Goal: Information Seeking & Learning: Find specific fact

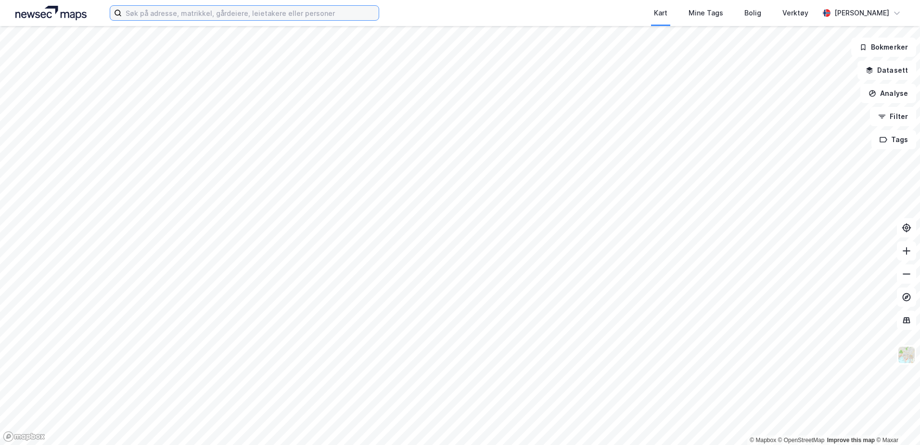
click at [298, 14] on input at bounding box center [250, 13] width 257 height 14
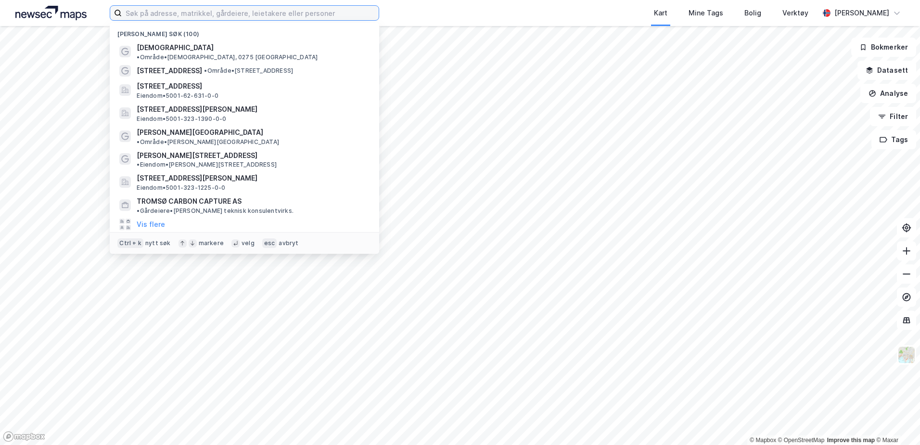
paste input "Altera Infrastructure Production AS"
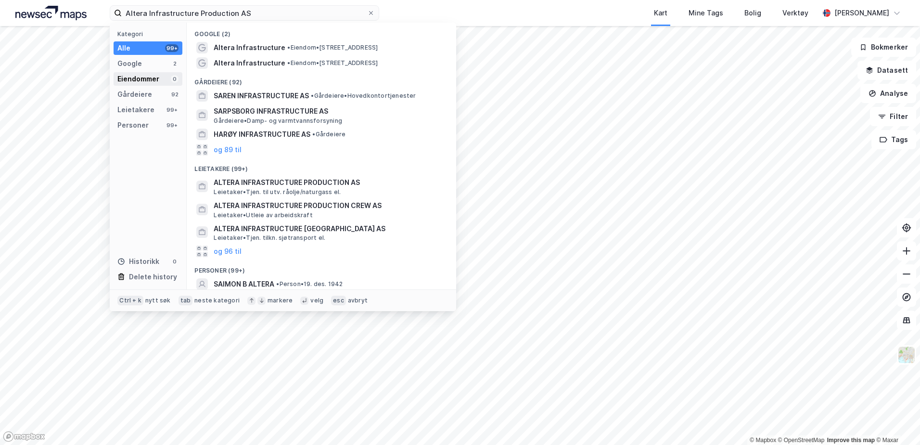
click at [165, 77] on div "Eiendommer 0" at bounding box center [148, 78] width 69 height 13
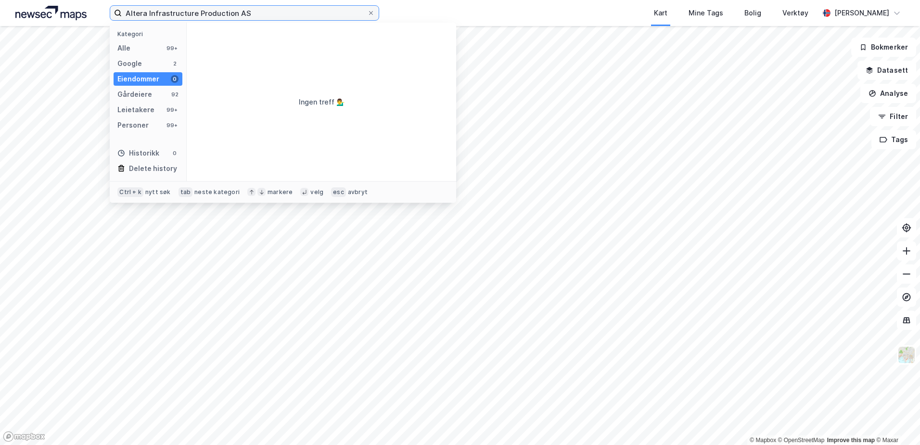
click at [234, 13] on input "Altera Infrastructure Production AS" at bounding box center [244, 13] width 245 height 14
paste input "39545832"
click at [187, 12] on input "939545832" at bounding box center [244, 13] width 245 height 14
paste input "96235149"
click at [347, 16] on input "996235149" at bounding box center [244, 13] width 245 height 14
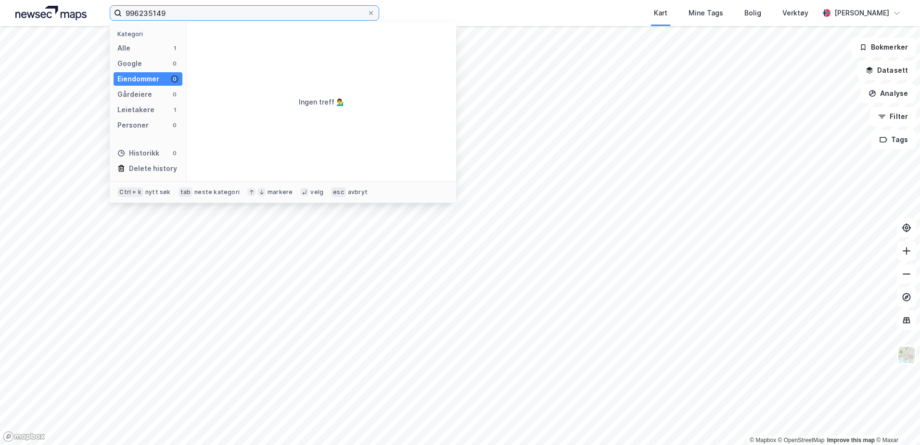
paste input "Altera Infrastructure Production Crew AS"
click at [295, 8] on input "Altera Infrastructure Production Crew AS" at bounding box center [244, 13] width 245 height 14
paste input "Siri AS"
click at [252, 18] on input "Altera Infrastructure Siri AS" at bounding box center [244, 13] width 245 height 14
paste input "990485674"
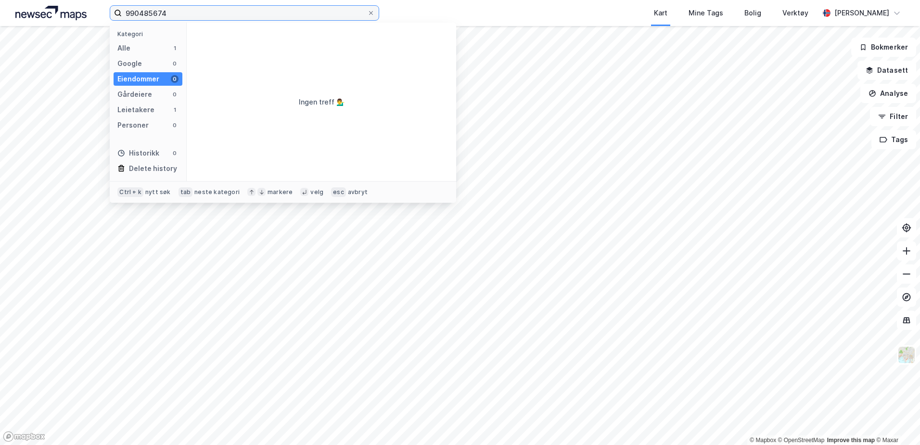
click at [190, 12] on input "990485674" at bounding box center [244, 13] width 245 height 14
paste input "Altera Infrastructure Voyageur AS"
click at [250, 11] on input "Altera Infrastructure Voyageur AS" at bounding box center [244, 13] width 245 height 14
paste input "990479518"
click at [160, 48] on div "Alle 1" at bounding box center [148, 47] width 69 height 13
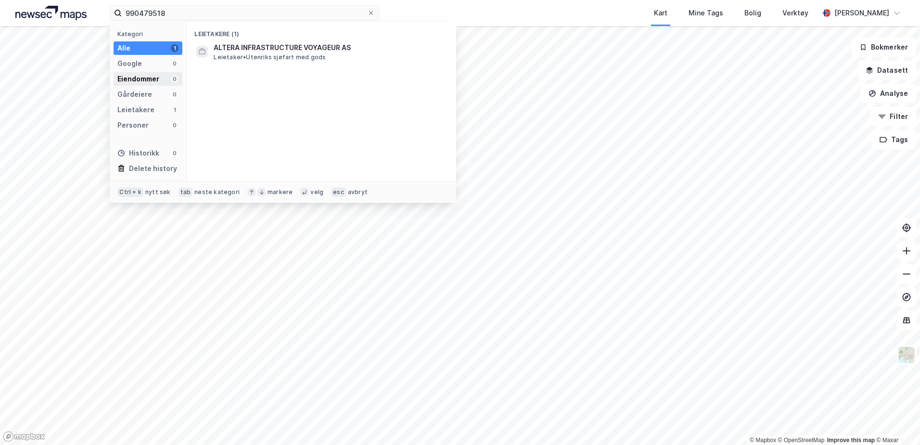
click at [146, 83] on div "Eiendommer" at bounding box center [138, 79] width 42 height 12
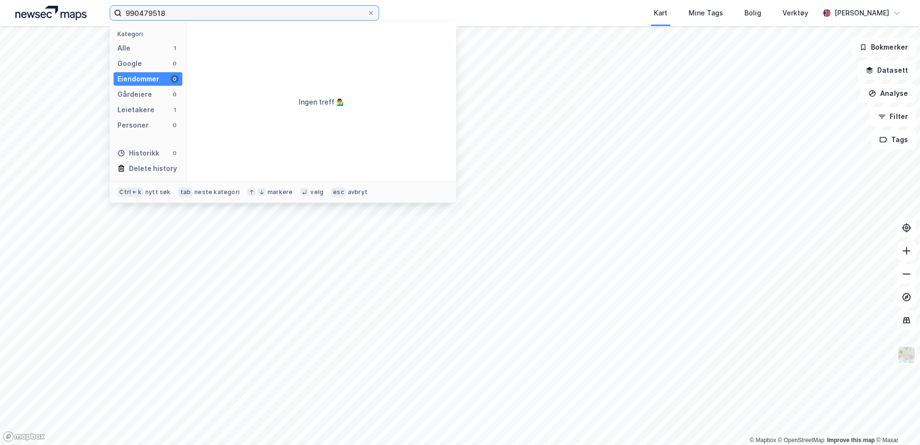
click at [212, 11] on input "990479518" at bounding box center [244, 13] width 245 height 14
paste input "Altera Knarr AS"
click at [209, 19] on input "Altera Knarr AS" at bounding box center [244, 13] width 245 height 14
paste input "996508234"
click at [148, 49] on div "Alle 1" at bounding box center [148, 47] width 69 height 13
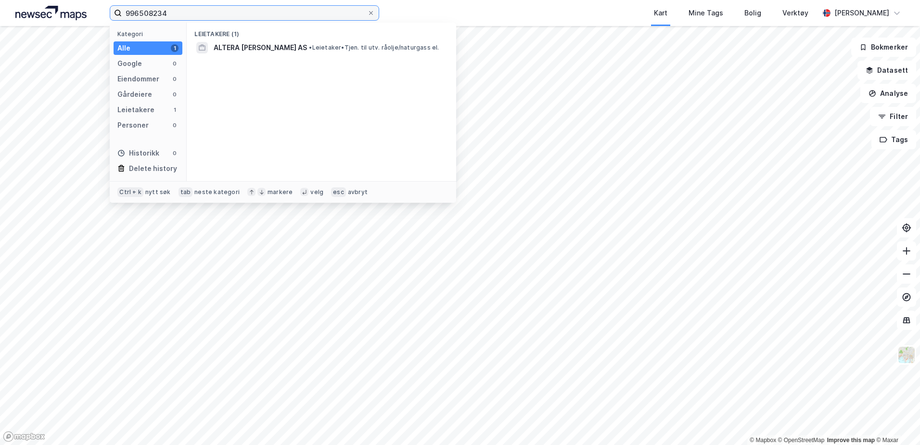
click at [235, 16] on input "996508234" at bounding box center [244, 13] width 245 height 14
paste input "Petrojarl I Production AS"
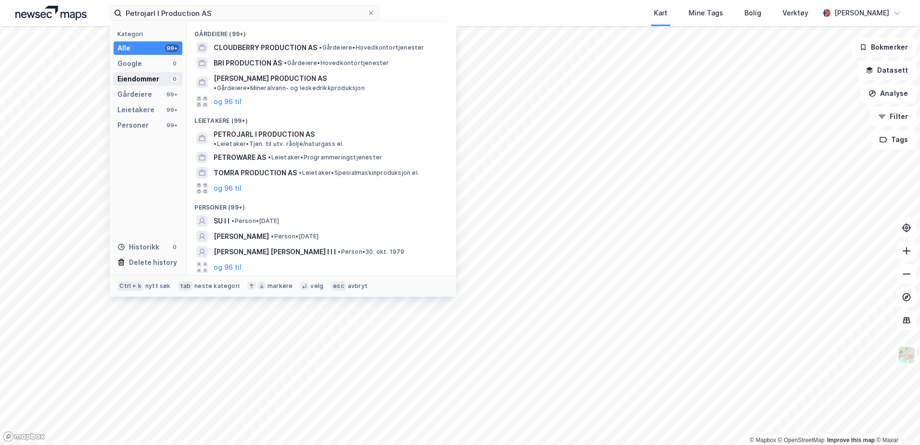
click at [149, 80] on div "Eiendommer" at bounding box center [138, 79] width 42 height 12
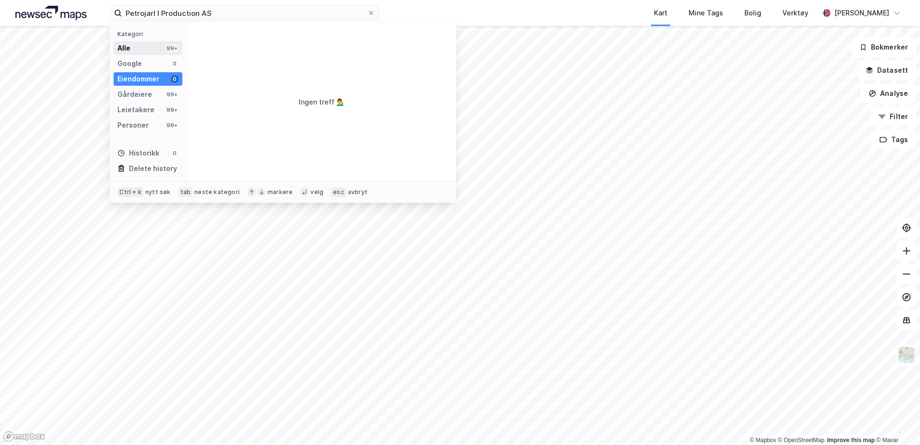
click at [156, 48] on div "Alle 99+" at bounding box center [148, 47] width 69 height 13
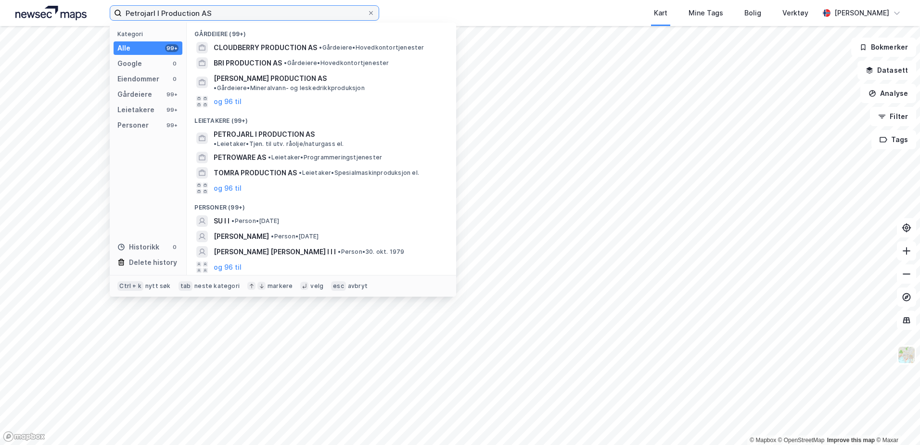
click at [212, 11] on input "Petrojarl I Production AS" at bounding box center [244, 13] width 245 height 14
paste input "997788885"
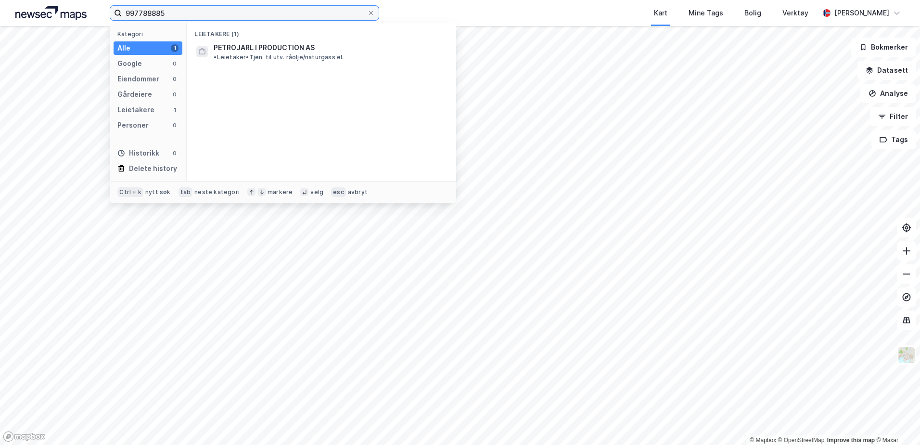
click at [193, 20] on input "997788885" at bounding box center [244, 13] width 245 height 14
paste input "Piranema Production AS"
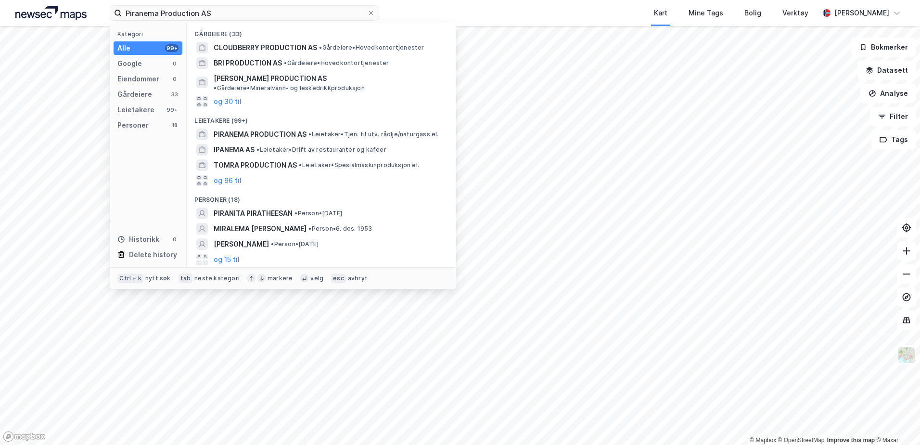
click at [148, 102] on div "Kategori Alle 99+ Google 0 Eiendommer 0 Gårdeiere 33 Leietakere 99+ Personer 18…" at bounding box center [148, 145] width 77 height 244
click at [150, 98] on div "Gårdeiere 33" at bounding box center [148, 94] width 69 height 13
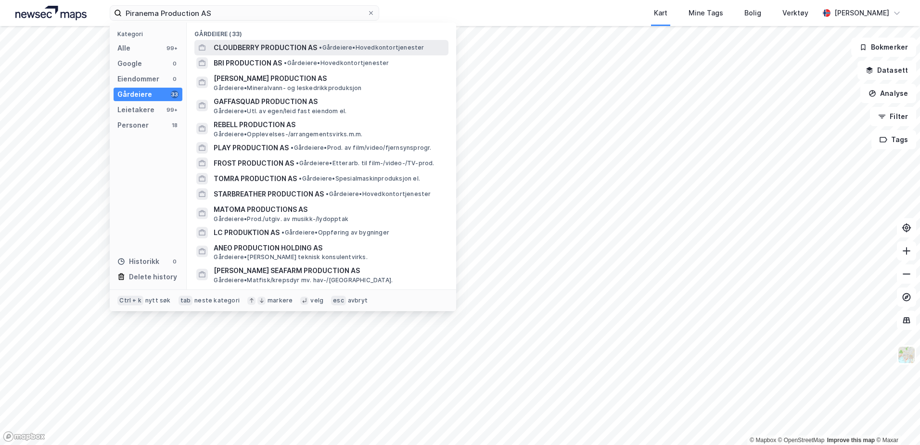
click at [310, 51] on span "CLOUDBERRY PRODUCTION AS" at bounding box center [265, 48] width 103 height 12
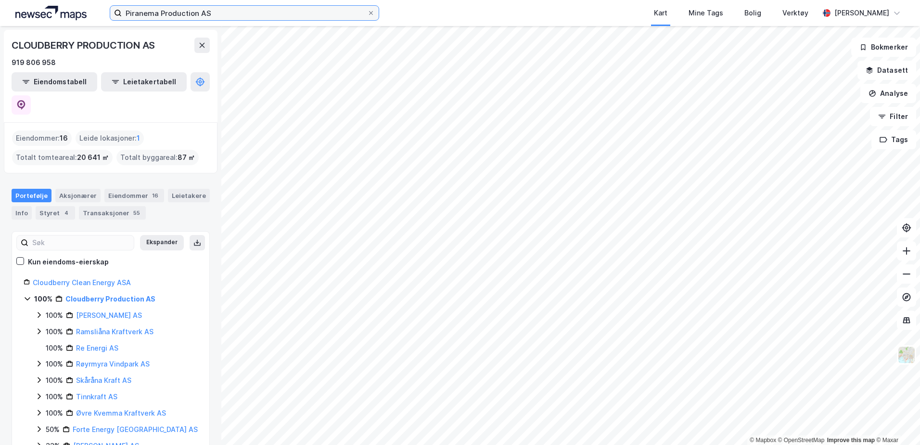
click at [225, 9] on input "Piranema Production AS" at bounding box center [244, 13] width 245 height 14
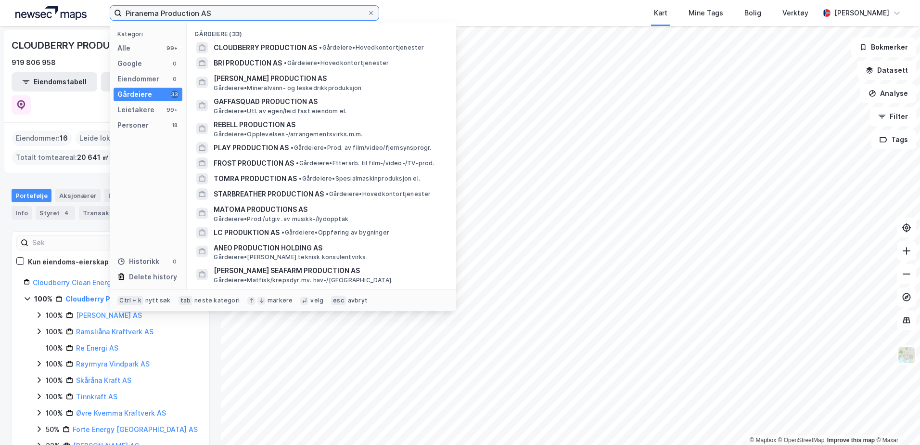
click at [265, 12] on input "Piranema Production AS" at bounding box center [244, 13] width 245 height 14
paste input "985973245"
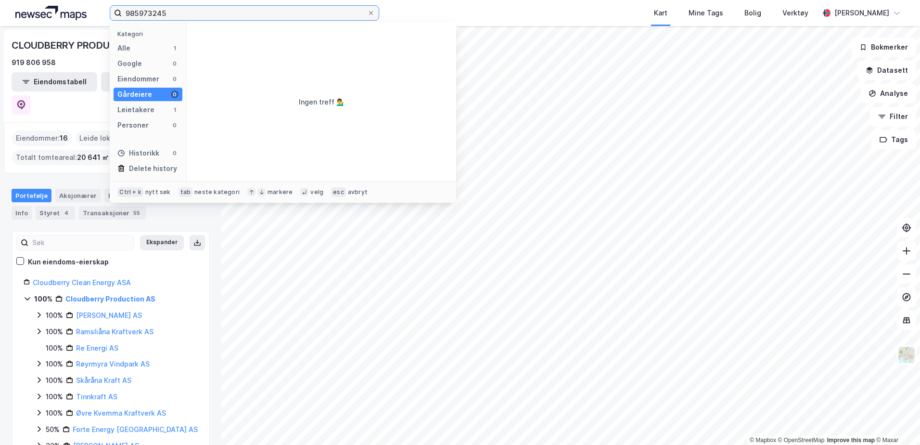
type input "985973245"
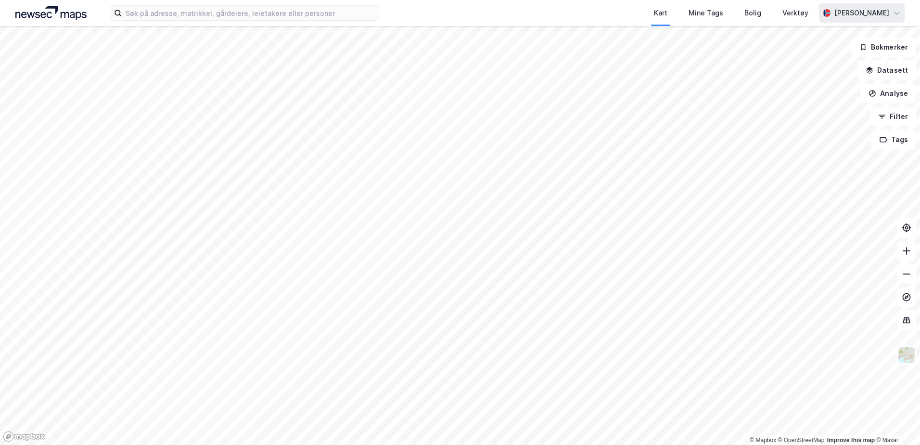
click at [869, 12] on div "[PERSON_NAME]" at bounding box center [862, 13] width 55 height 12
click at [66, 10] on img at bounding box center [50, 13] width 71 height 14
